Goal: Obtain resource: Obtain resource

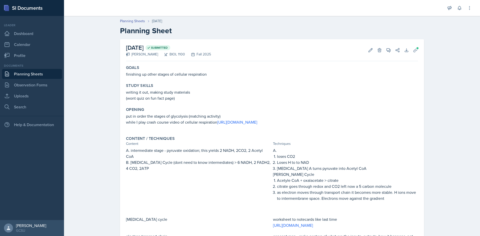
click at [35, 75] on link "Planning Sheets" at bounding box center [32, 74] width 60 height 10
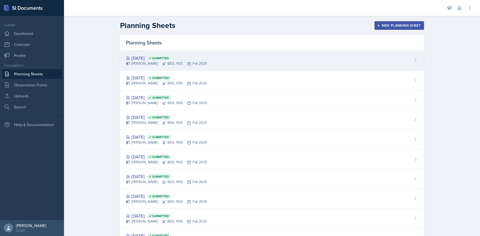
click at [148, 58] on div "[DATE] Submitted" at bounding box center [166, 58] width 81 height 7
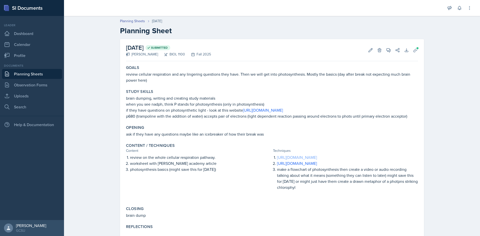
click at [308, 160] on link "[URL][DOMAIN_NAME]" at bounding box center [297, 158] width 40 height 6
click at [415, 50] on icon at bounding box center [415, 50] width 5 height 5
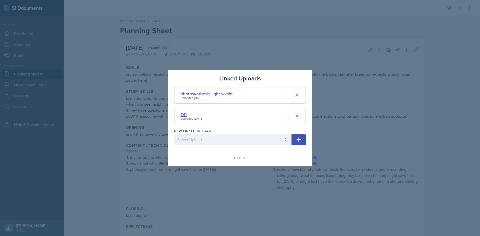
click at [187, 114] on div "QR" at bounding box center [192, 114] width 23 height 7
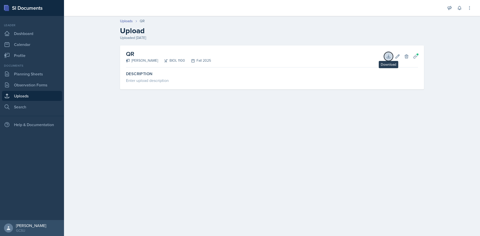
click at [389, 58] on icon at bounding box center [388, 56] width 3 height 3
